Goal: Information Seeking & Learning: Learn about a topic

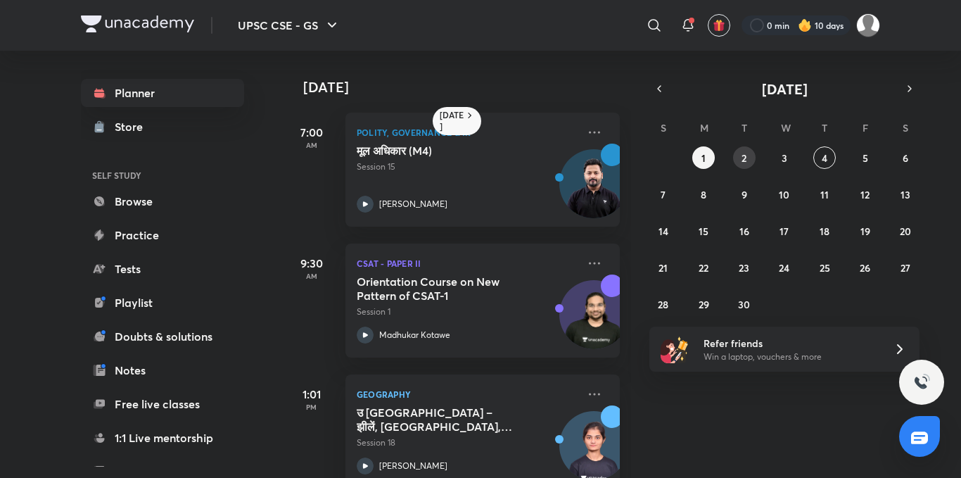
click at [740, 162] on button "2" at bounding box center [744, 157] width 23 height 23
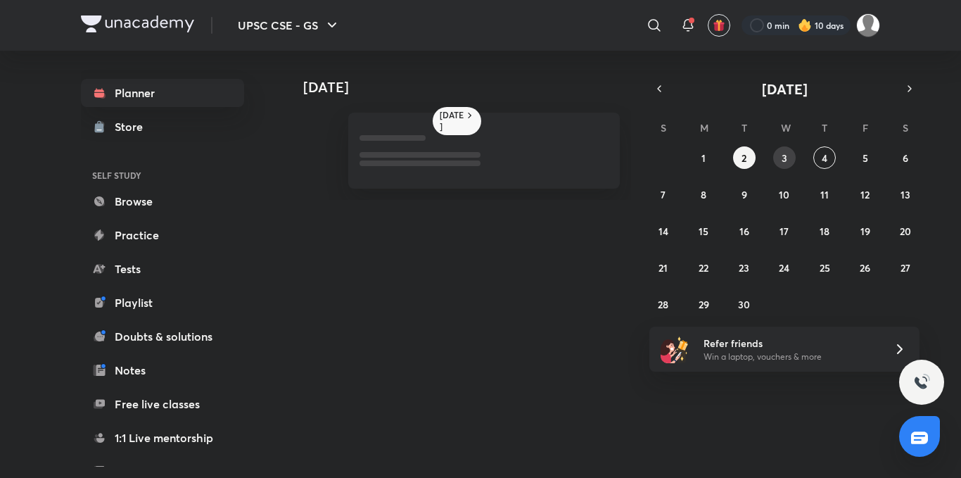
click at [773, 155] on button "3" at bounding box center [784, 157] width 23 height 23
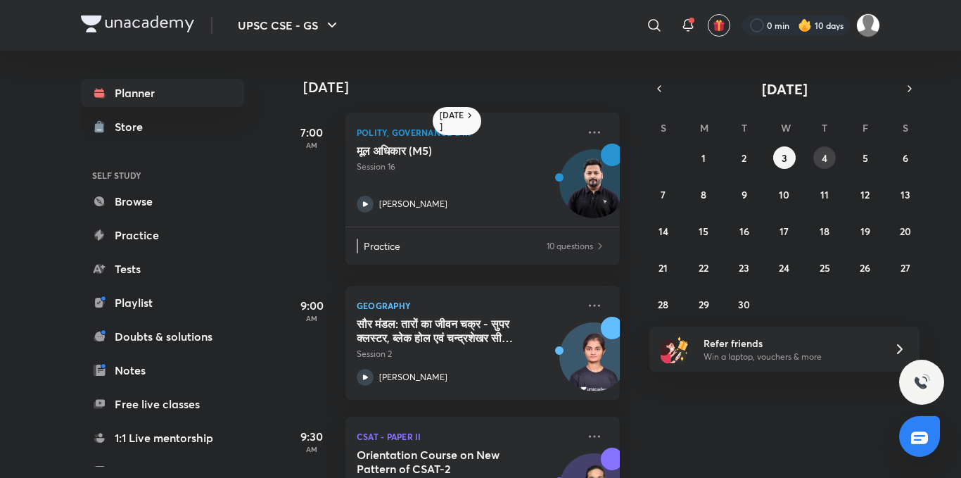
click at [827, 158] on abbr "4" at bounding box center [825, 157] width 6 height 13
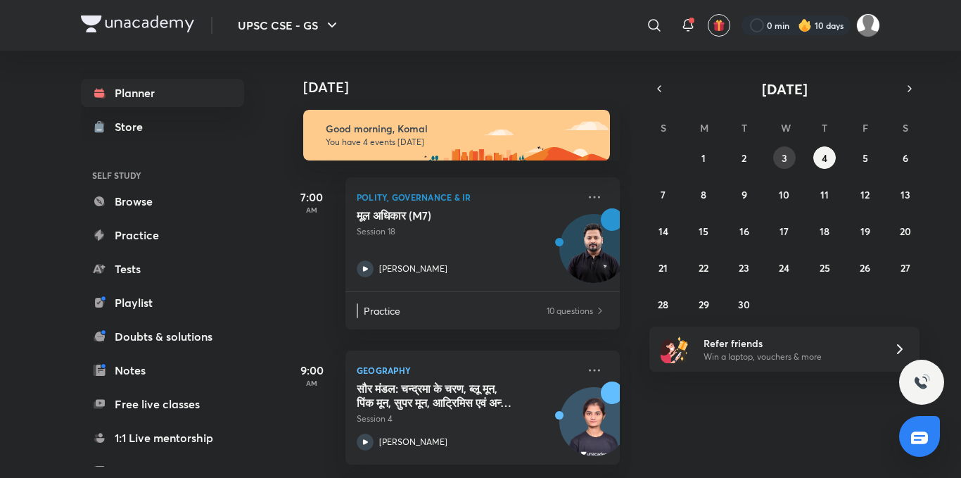
click at [780, 158] on button "3" at bounding box center [784, 157] width 23 height 23
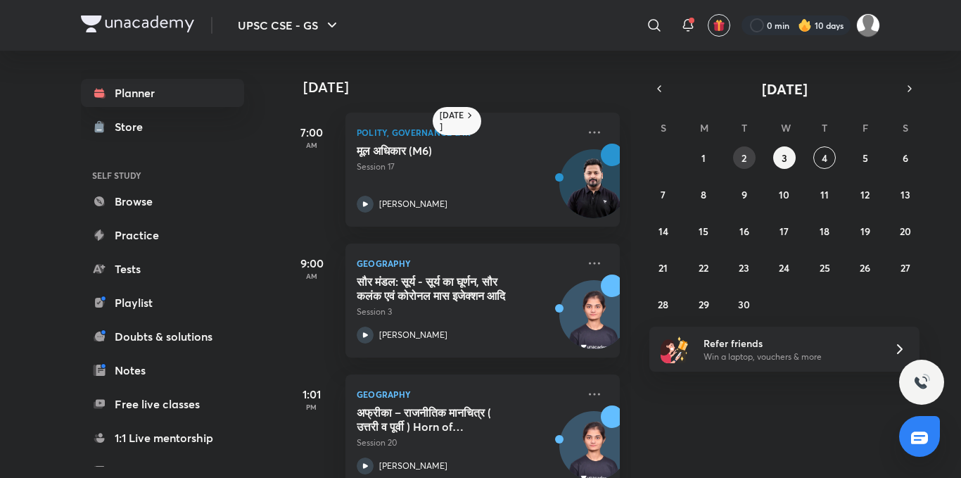
click at [740, 160] on button "2" at bounding box center [744, 157] width 23 height 23
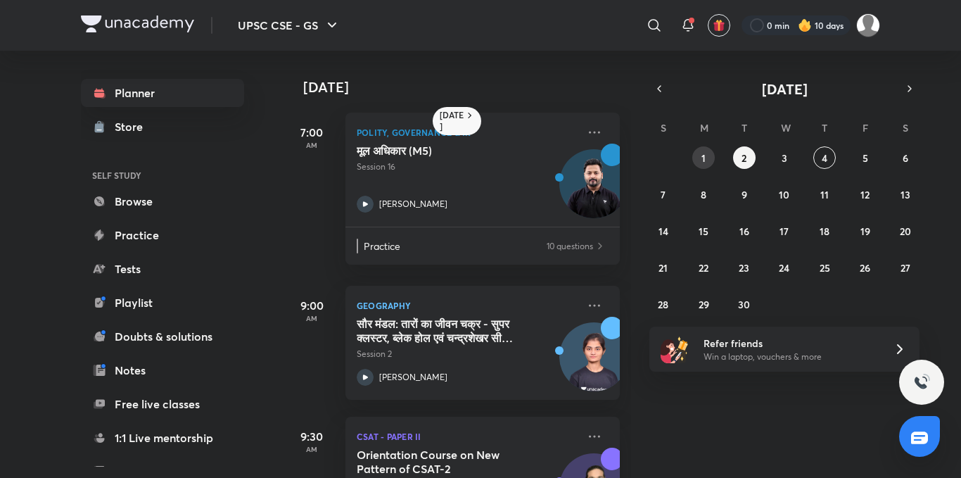
click at [695, 157] on button "1" at bounding box center [703, 157] width 23 height 23
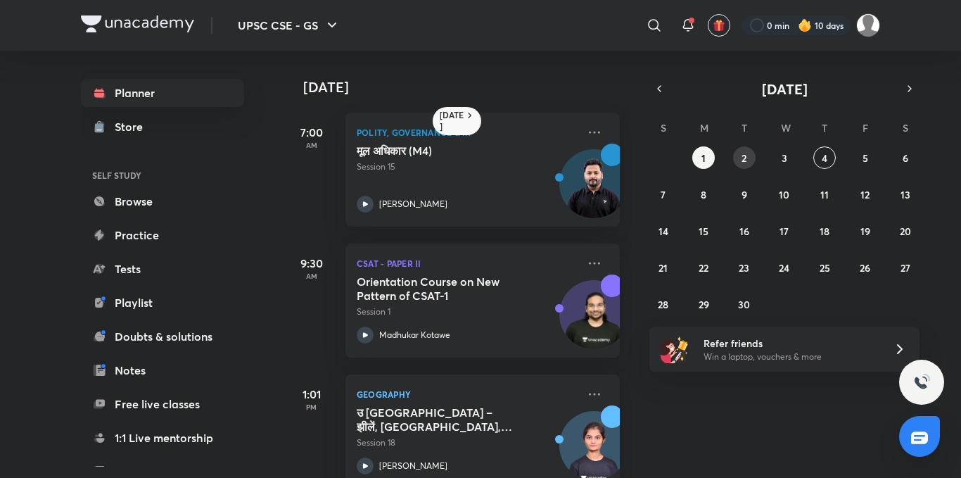
click at [747, 160] on button "2" at bounding box center [744, 157] width 23 height 23
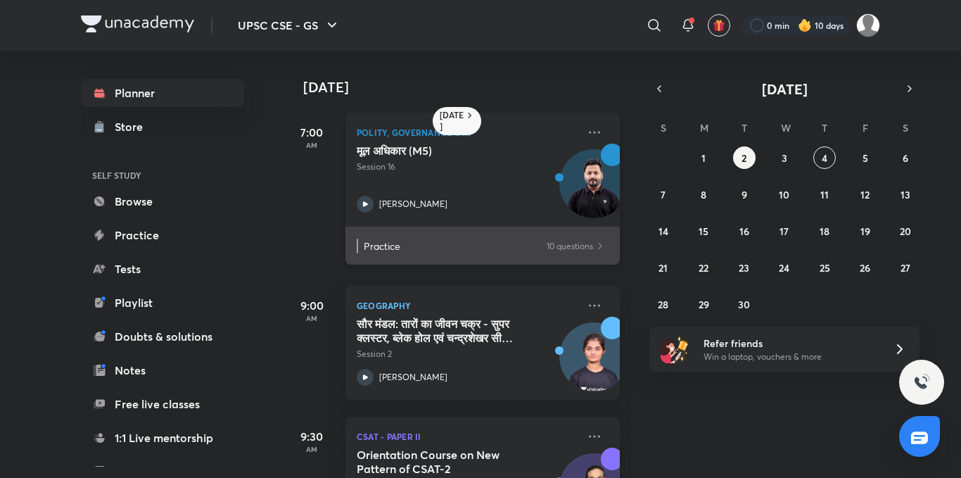
click at [455, 236] on div "Practice 10 questions" at bounding box center [482, 246] width 274 height 38
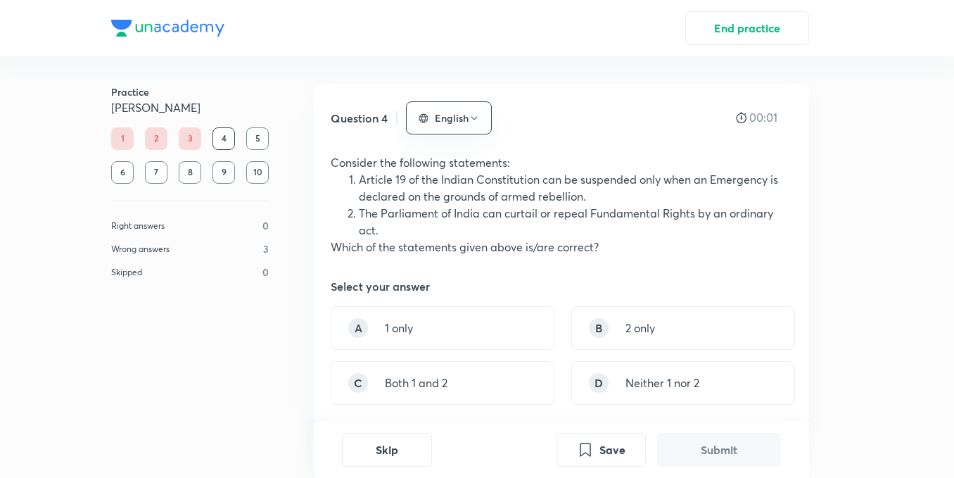
click at [127, 142] on div "1" at bounding box center [122, 138] width 23 height 23
click at [224, 137] on div "4" at bounding box center [224, 138] width 23 height 23
click at [471, 116] on icon "button" at bounding box center [474, 118] width 6 height 4
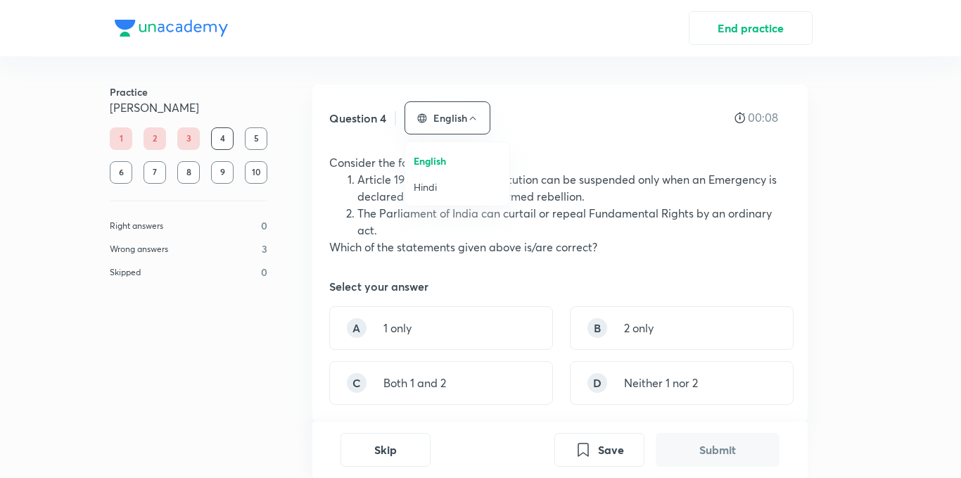
click at [448, 182] on span "Hindi" at bounding box center [457, 186] width 87 height 15
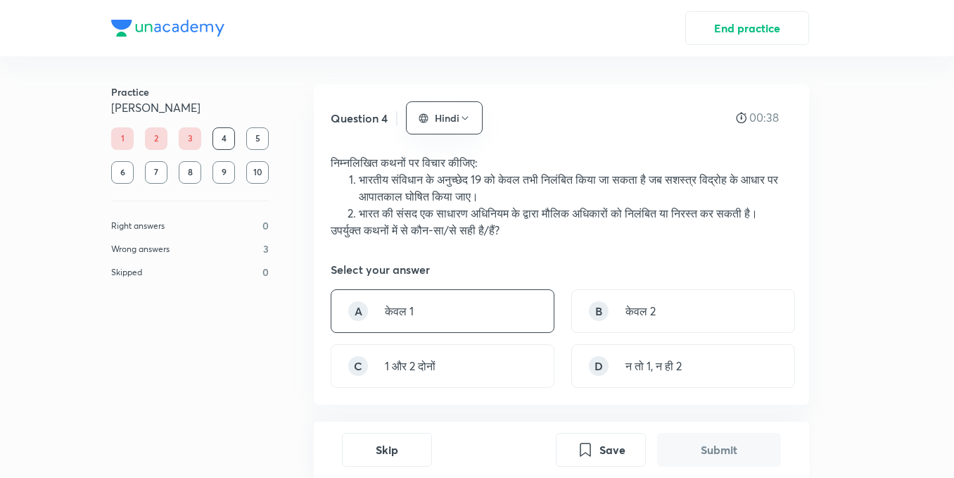
click at [482, 326] on div "A केवल 1" at bounding box center [443, 311] width 224 height 44
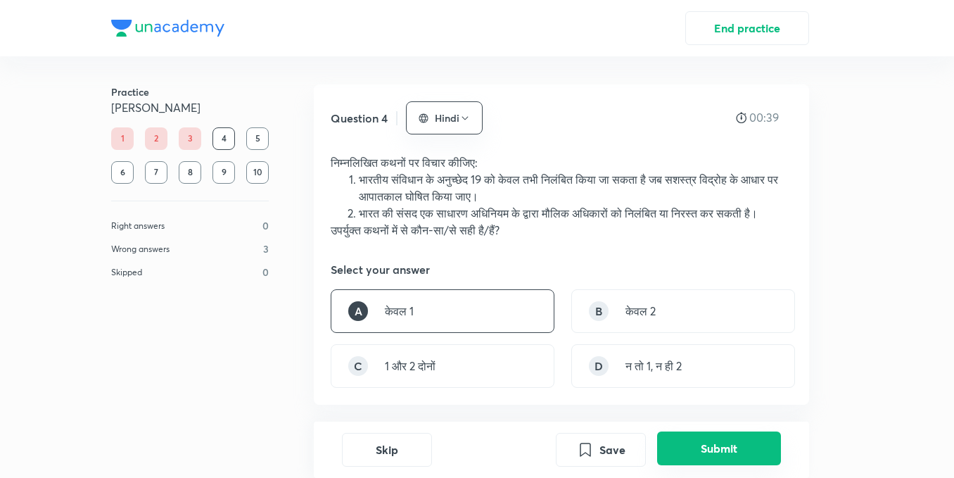
click at [704, 445] on button "Submit" at bounding box center [719, 448] width 124 height 34
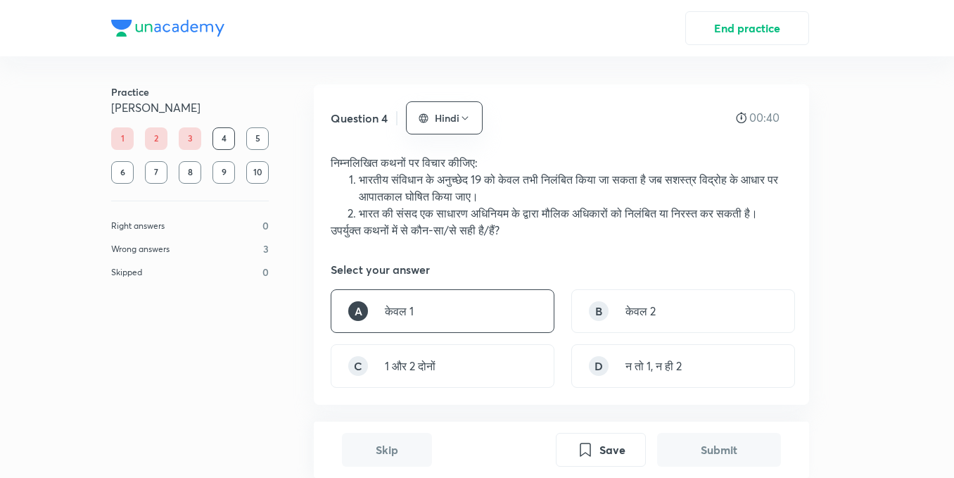
scroll to position [450, 0]
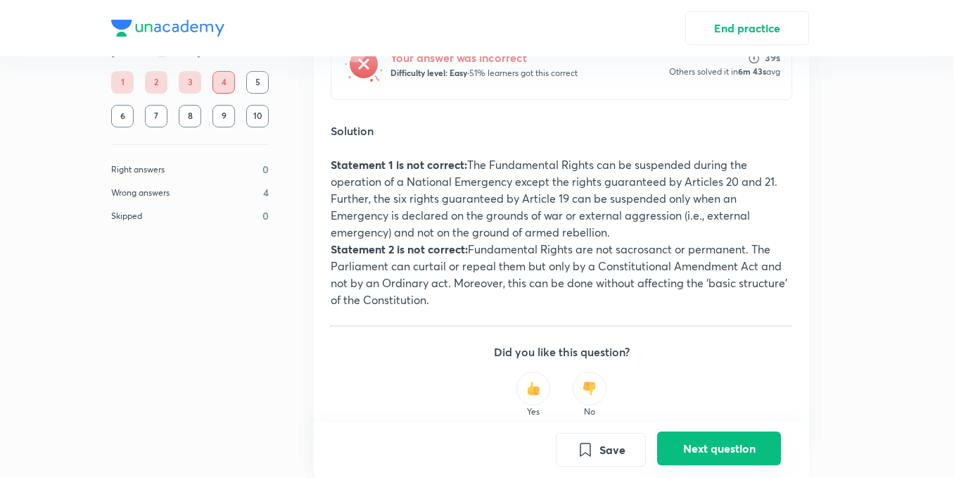
click at [692, 450] on button "Next question" at bounding box center [719, 448] width 124 height 34
